Goal: Information Seeking & Learning: Learn about a topic

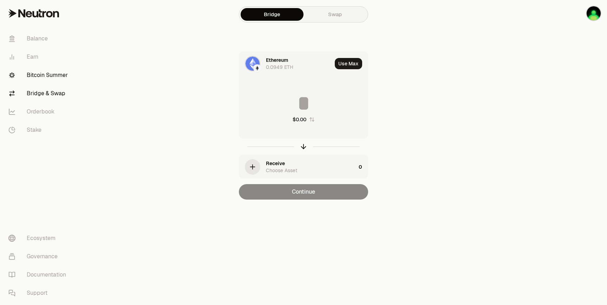
click at [47, 75] on link "Bitcoin Summer" at bounding box center [39, 75] width 73 height 18
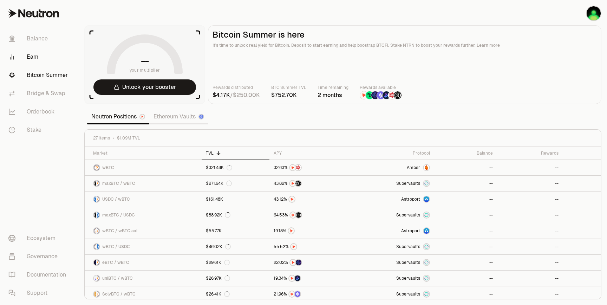
click at [36, 60] on link "Earn" at bounding box center [39, 57] width 73 height 18
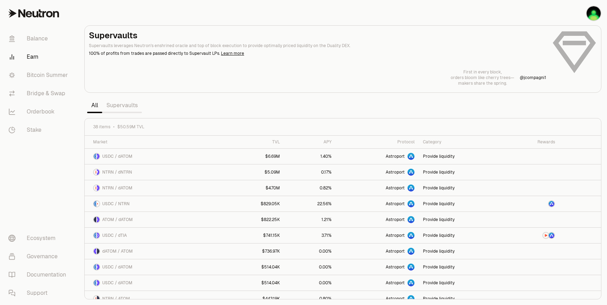
click at [125, 107] on link "Supervaults" at bounding box center [122, 105] width 40 height 14
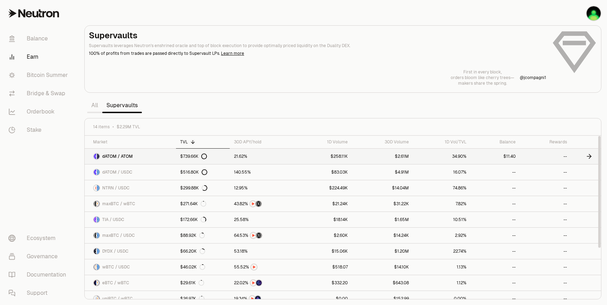
click at [159, 157] on link "dATOM / ATOM" at bounding box center [130, 156] width 91 height 15
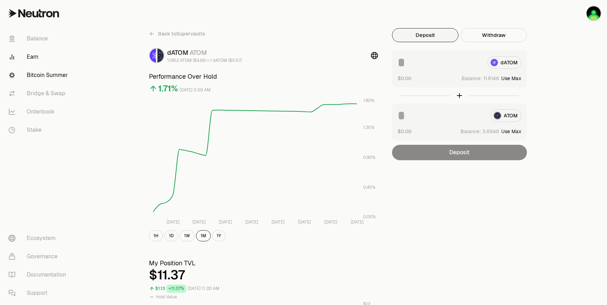
click at [46, 73] on link "Bitcoin Summer" at bounding box center [39, 75] width 73 height 18
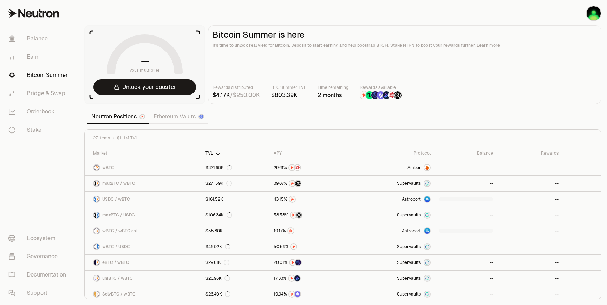
click at [170, 117] on link "Ethereum Vaults" at bounding box center [178, 117] width 59 height 14
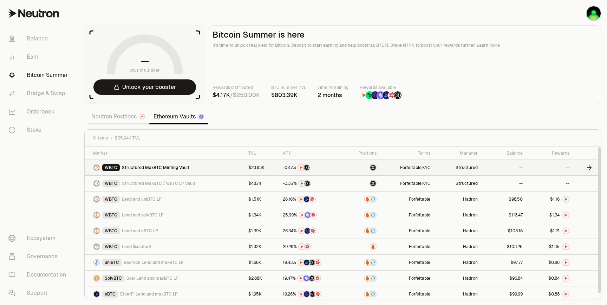
click at [157, 167] on span "Structured MaxBTC Minting Vault" at bounding box center [155, 168] width 67 height 6
